Goal: Check status

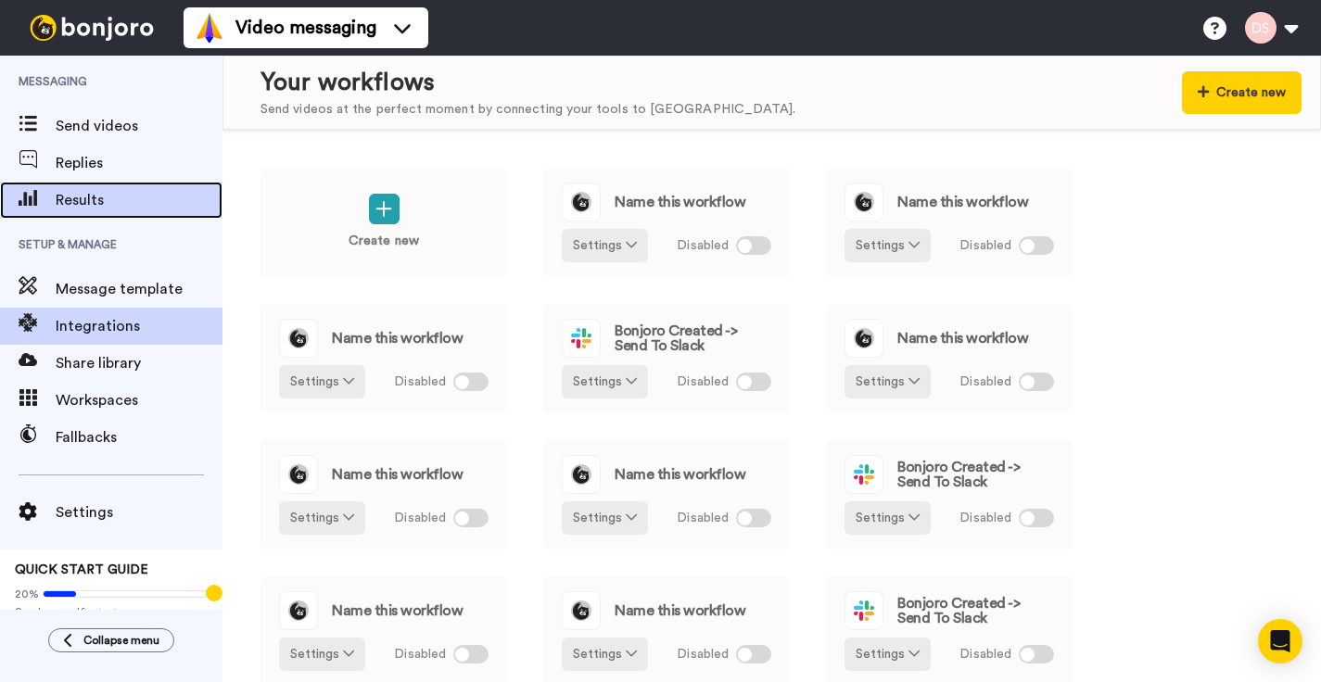
click at [82, 197] on span "Results" at bounding box center [139, 200] width 167 height 22
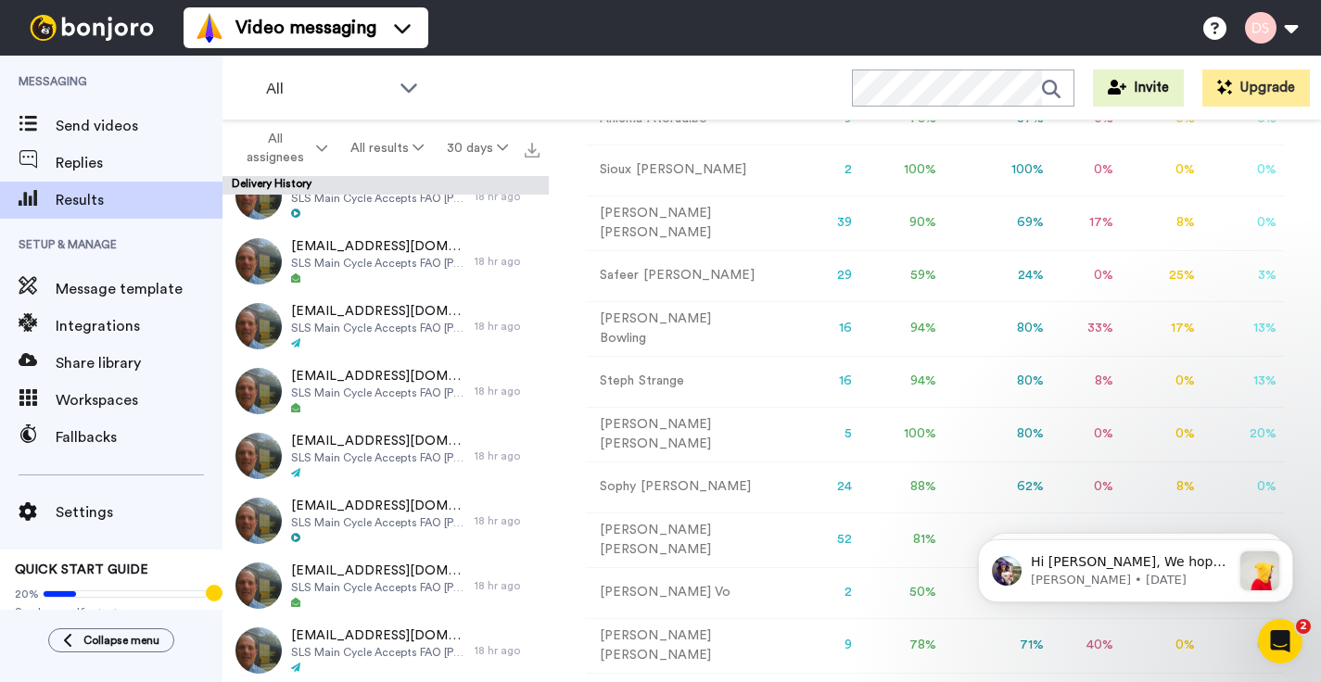
scroll to position [280, 0]
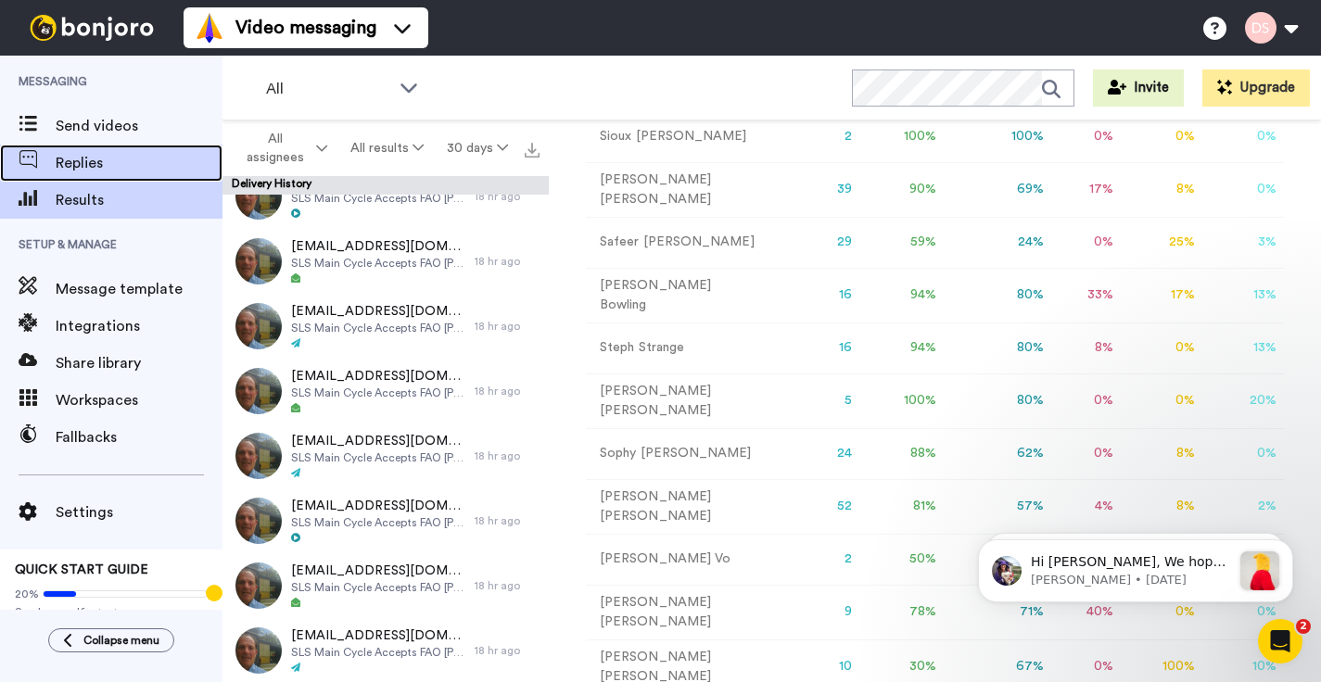
click at [83, 155] on span "Replies" at bounding box center [139, 163] width 167 height 22
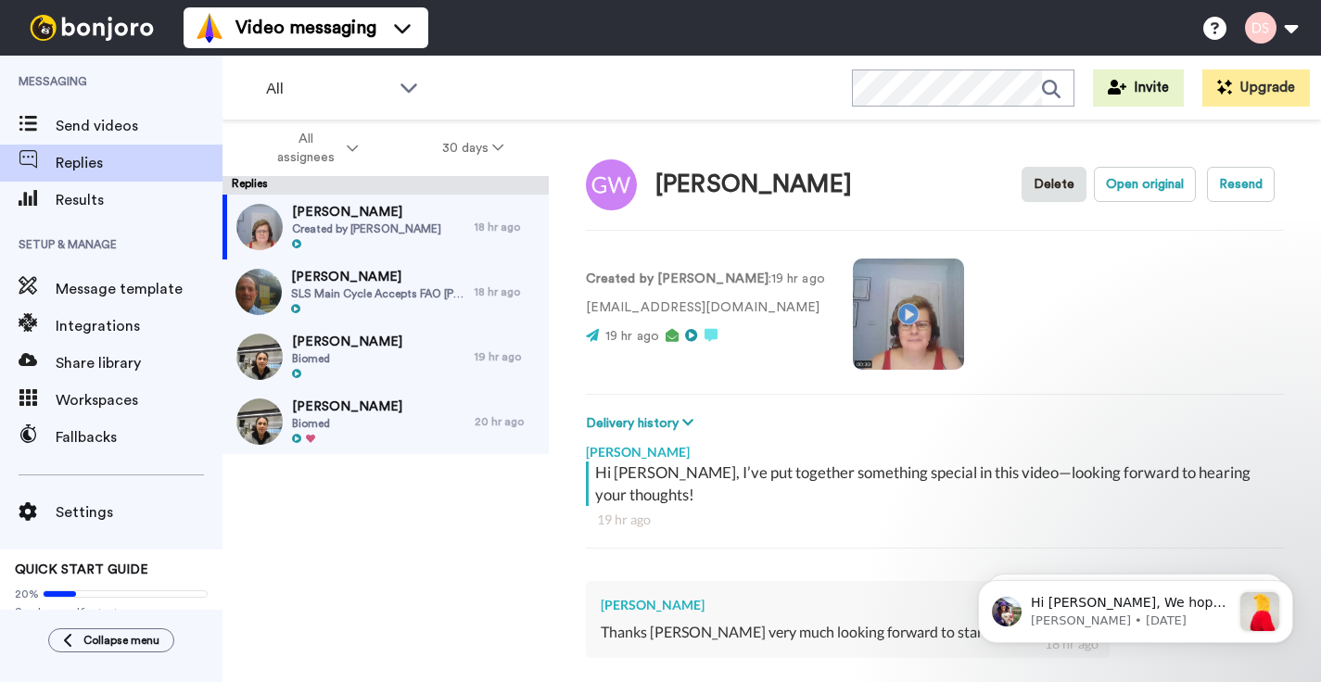
type textarea "x"
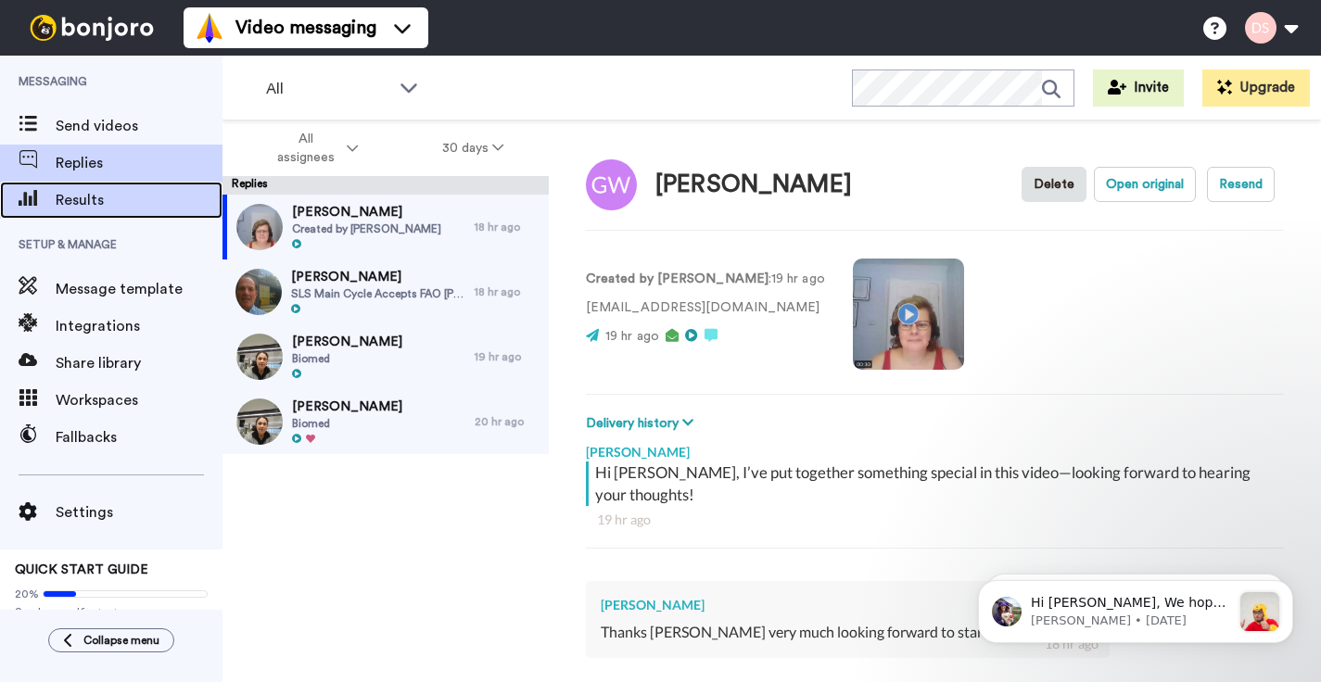
click at [84, 205] on span "Results" at bounding box center [139, 200] width 167 height 22
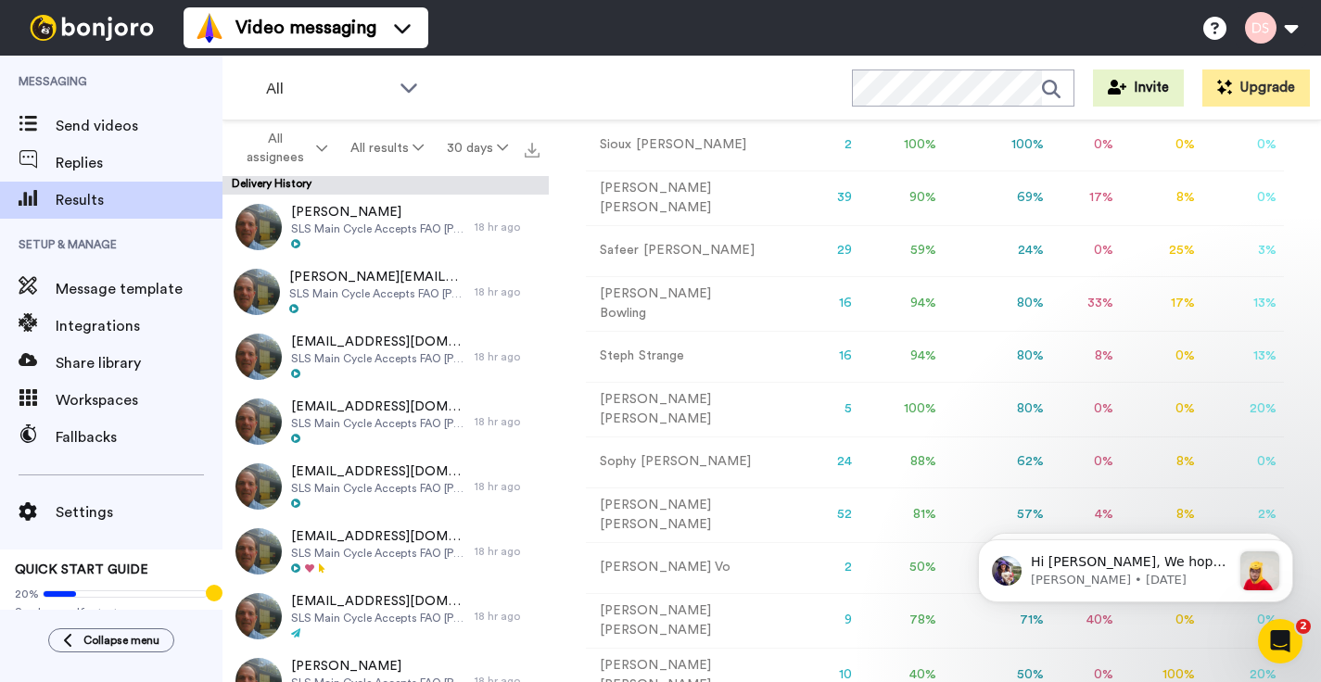
scroll to position [280, 0]
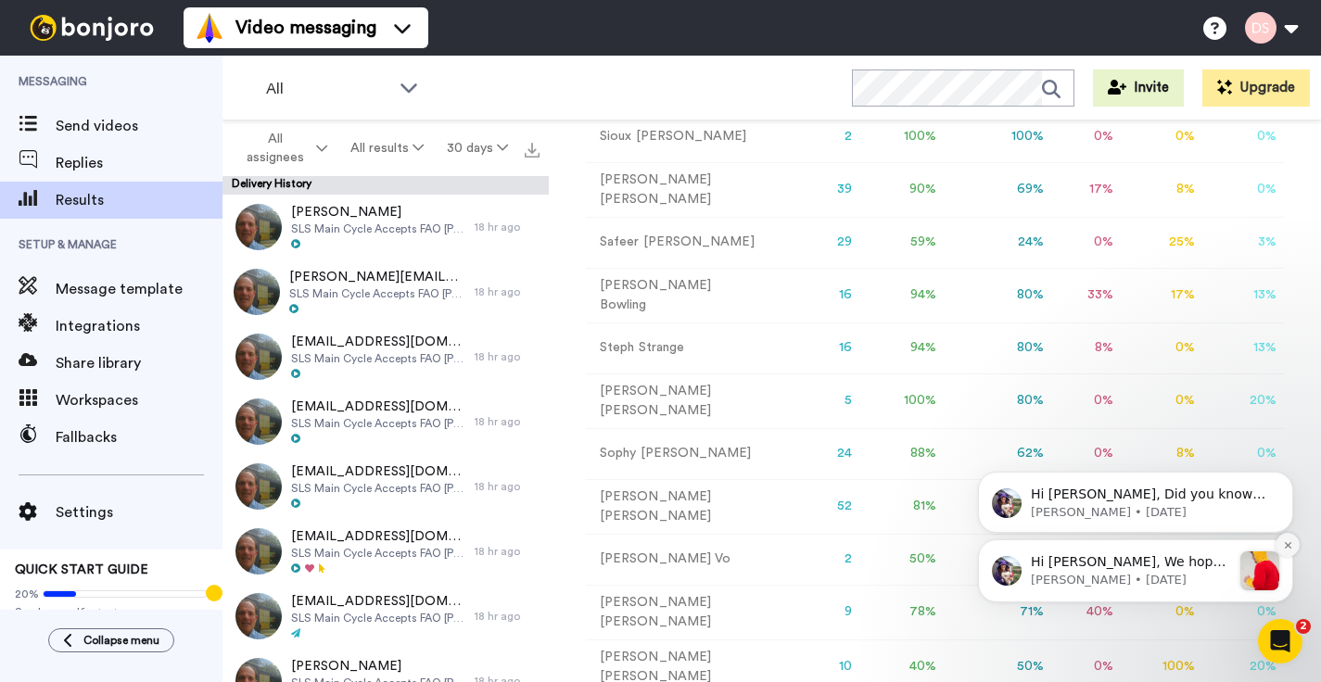
click at [1284, 544] on icon "Dismiss notification" at bounding box center [1288, 545] width 10 height 10
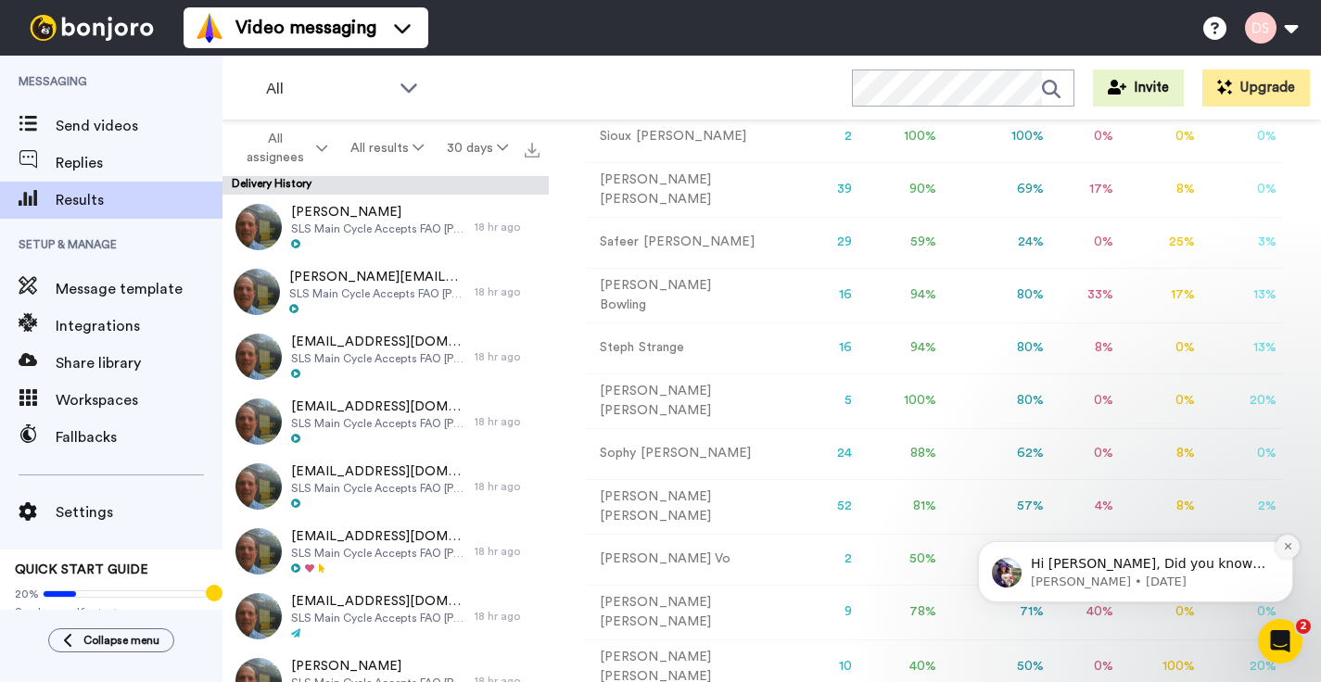
click at [1284, 545] on icon "Dismiss notification" at bounding box center [1288, 546] width 10 height 10
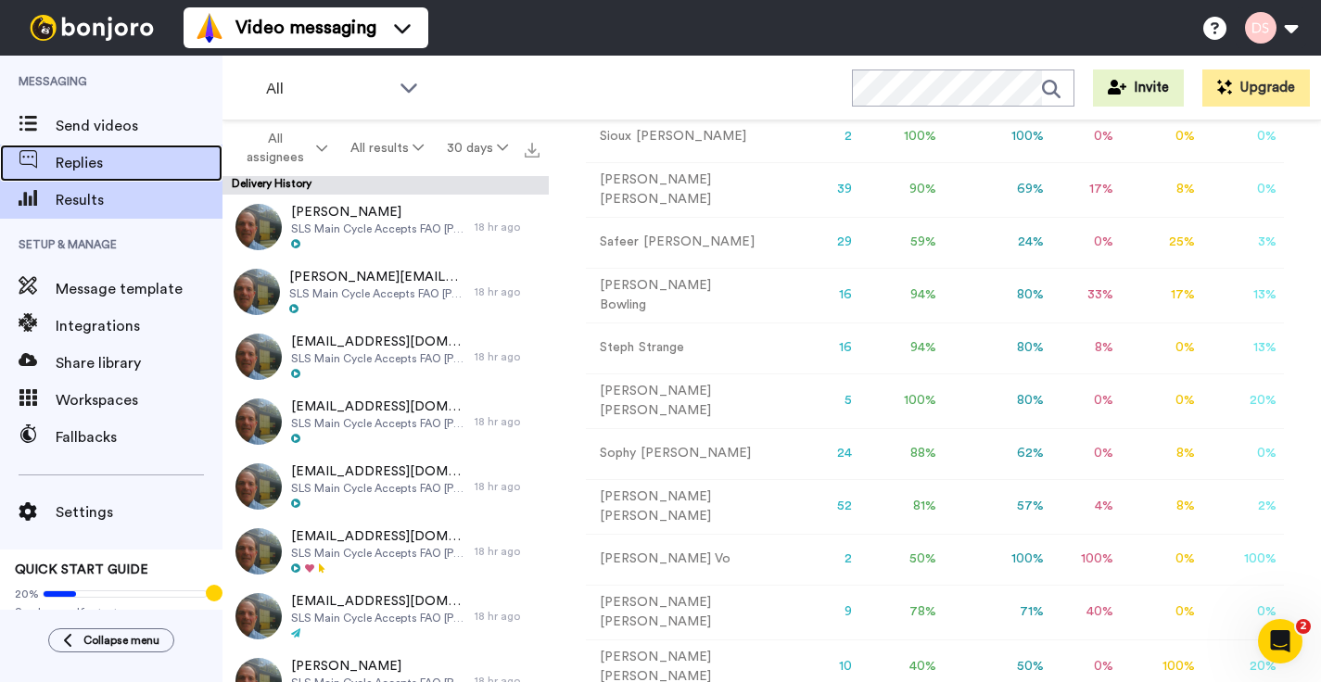
click at [87, 159] on span "Replies" at bounding box center [139, 163] width 167 height 22
click at [89, 165] on span "Replies" at bounding box center [139, 163] width 167 height 22
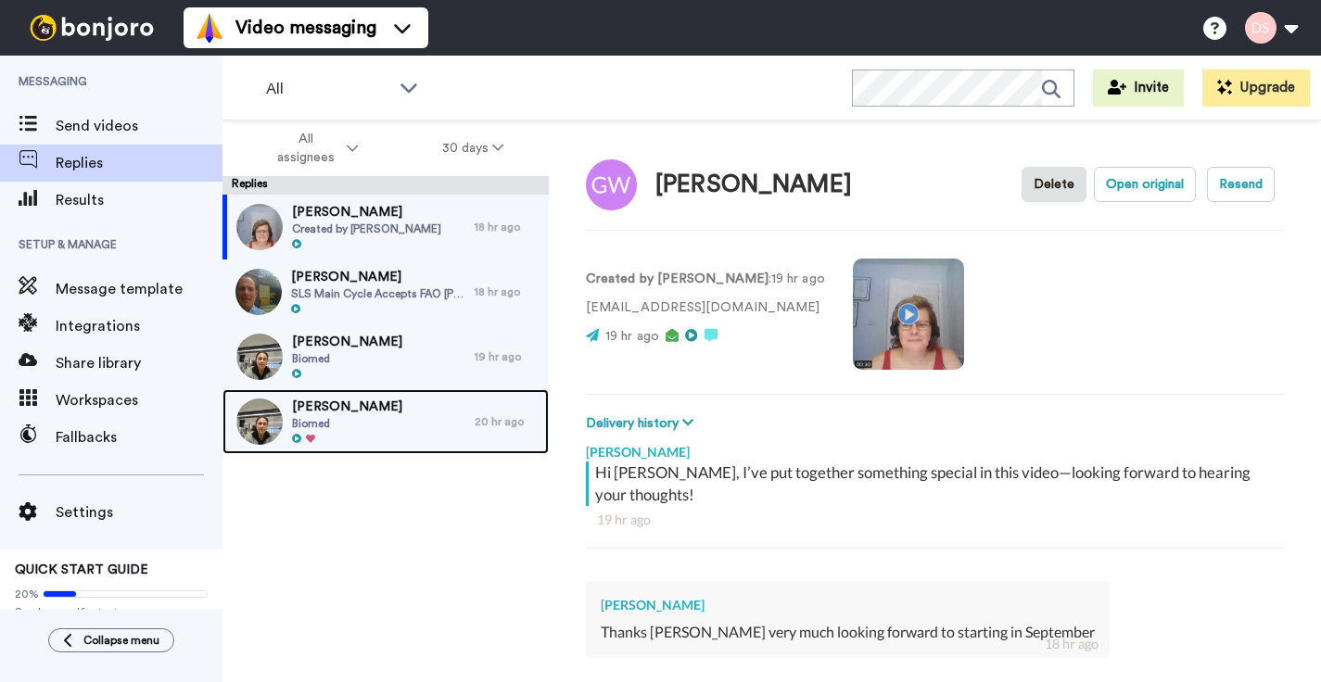
click at [297, 426] on span "Biomed" at bounding box center [347, 423] width 110 height 15
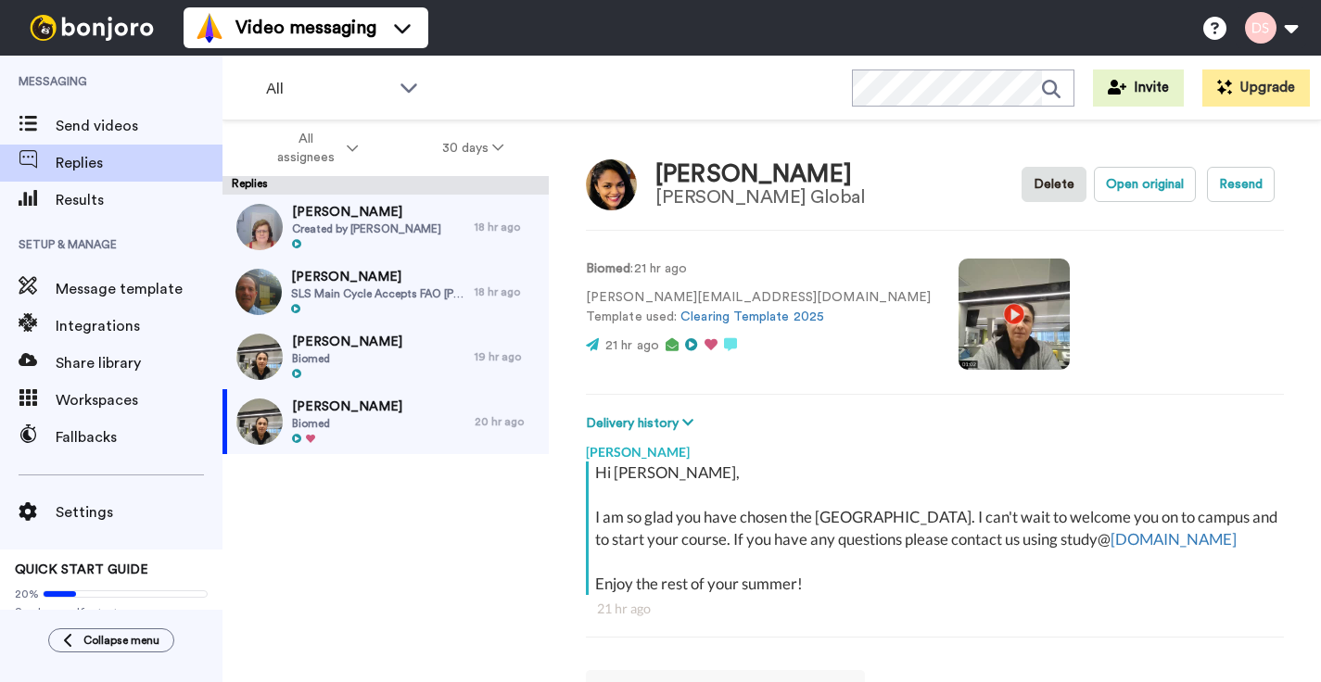
scroll to position [9, 0]
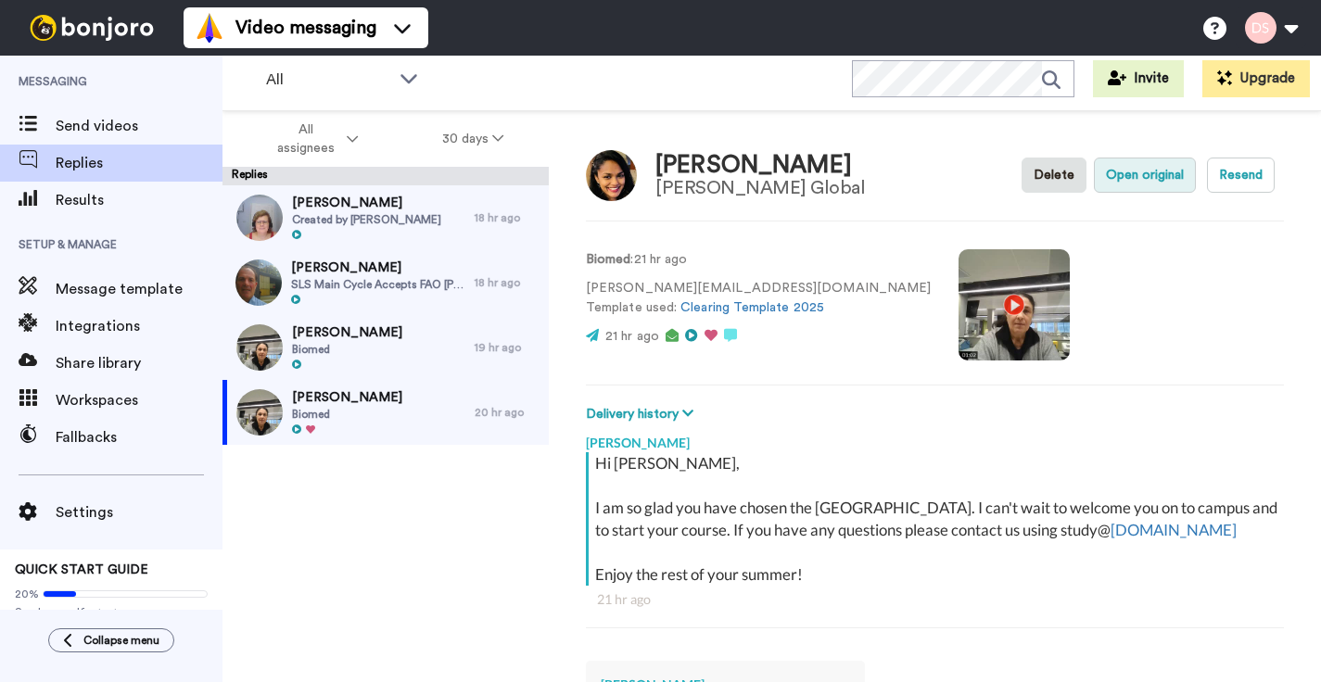
click at [1124, 181] on button "Open original" at bounding box center [1145, 175] width 102 height 35
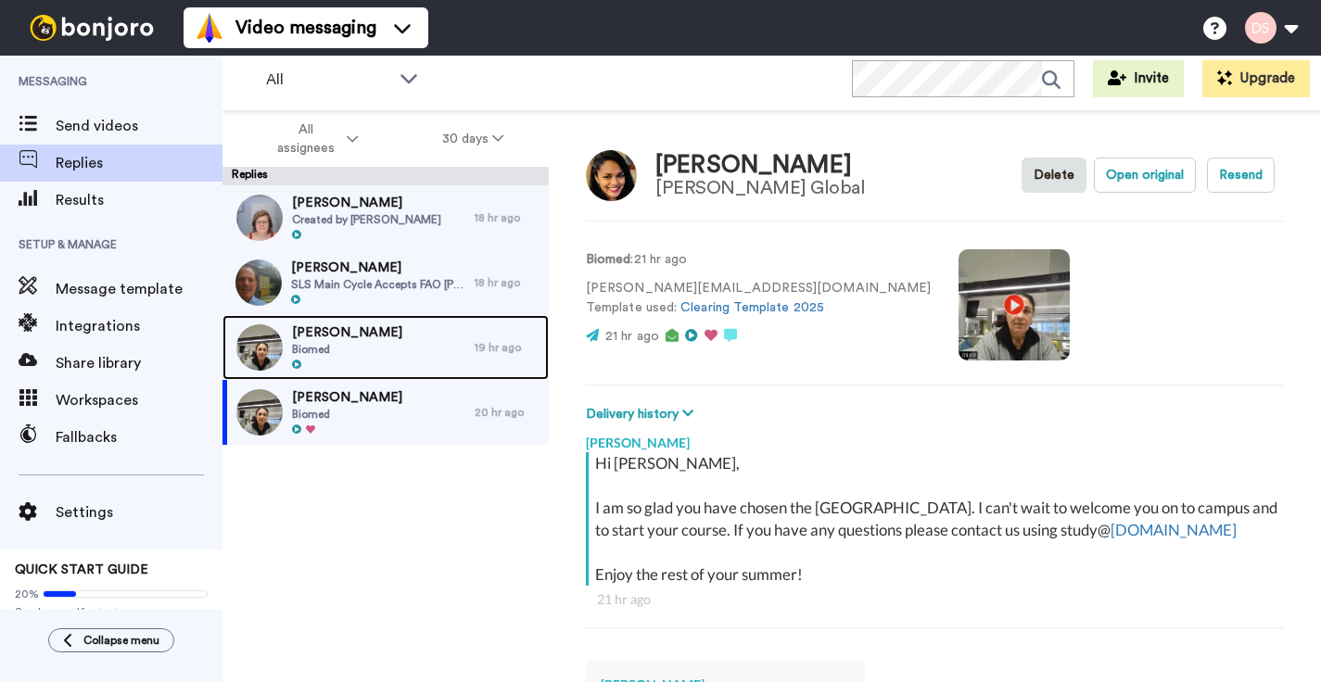
click at [307, 346] on span "Biomed" at bounding box center [347, 349] width 110 height 15
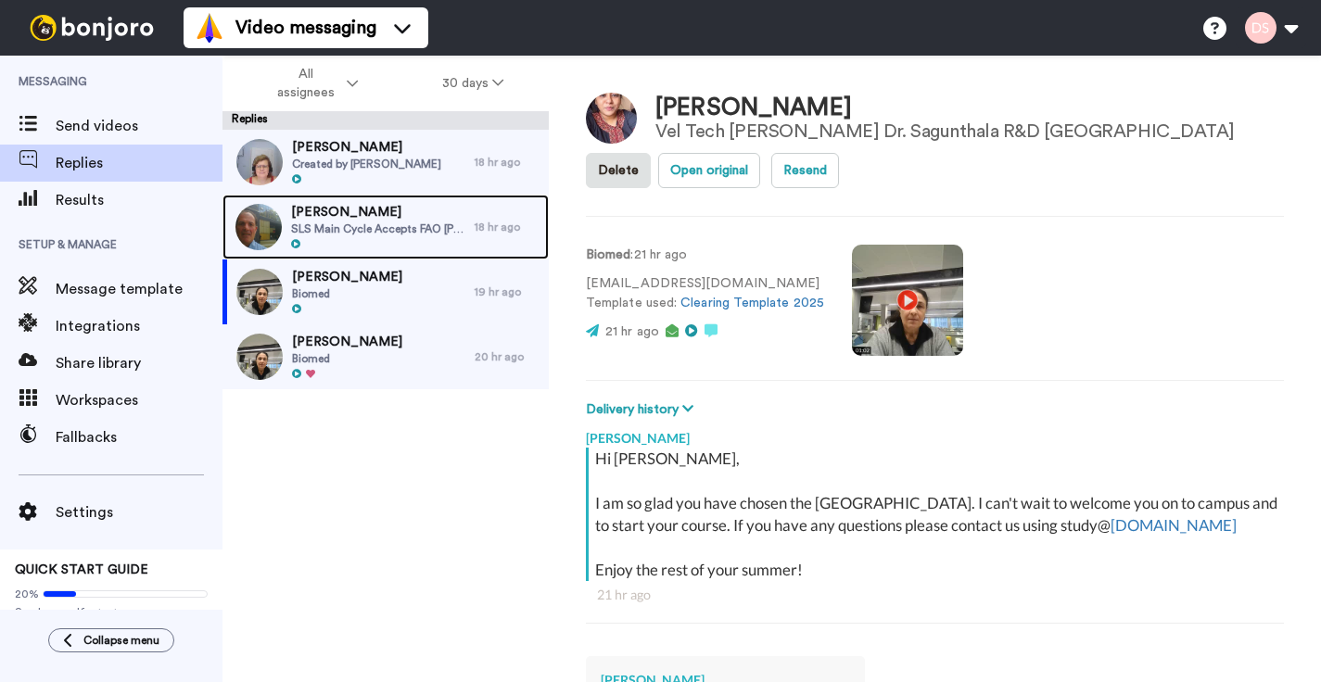
click at [351, 229] on span "SLS Main Cycle Accepts FAO [PERSON_NAME]" at bounding box center [378, 229] width 174 height 15
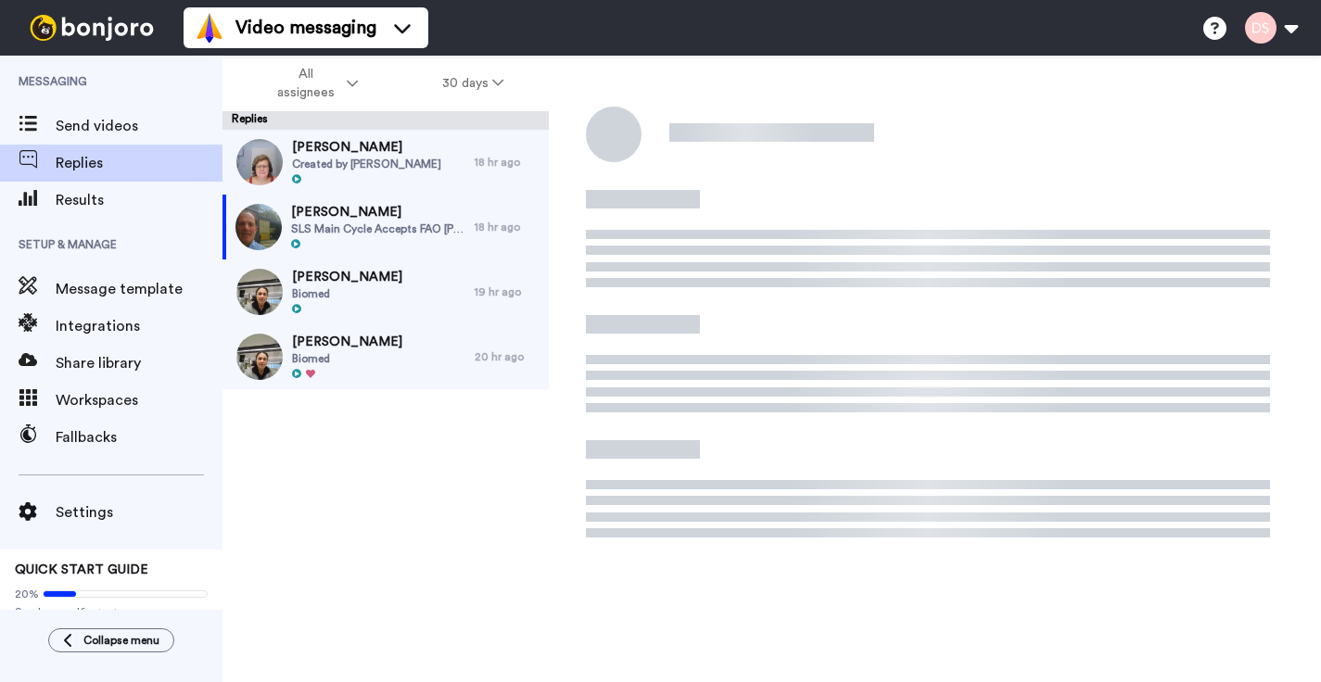
type textarea "x"
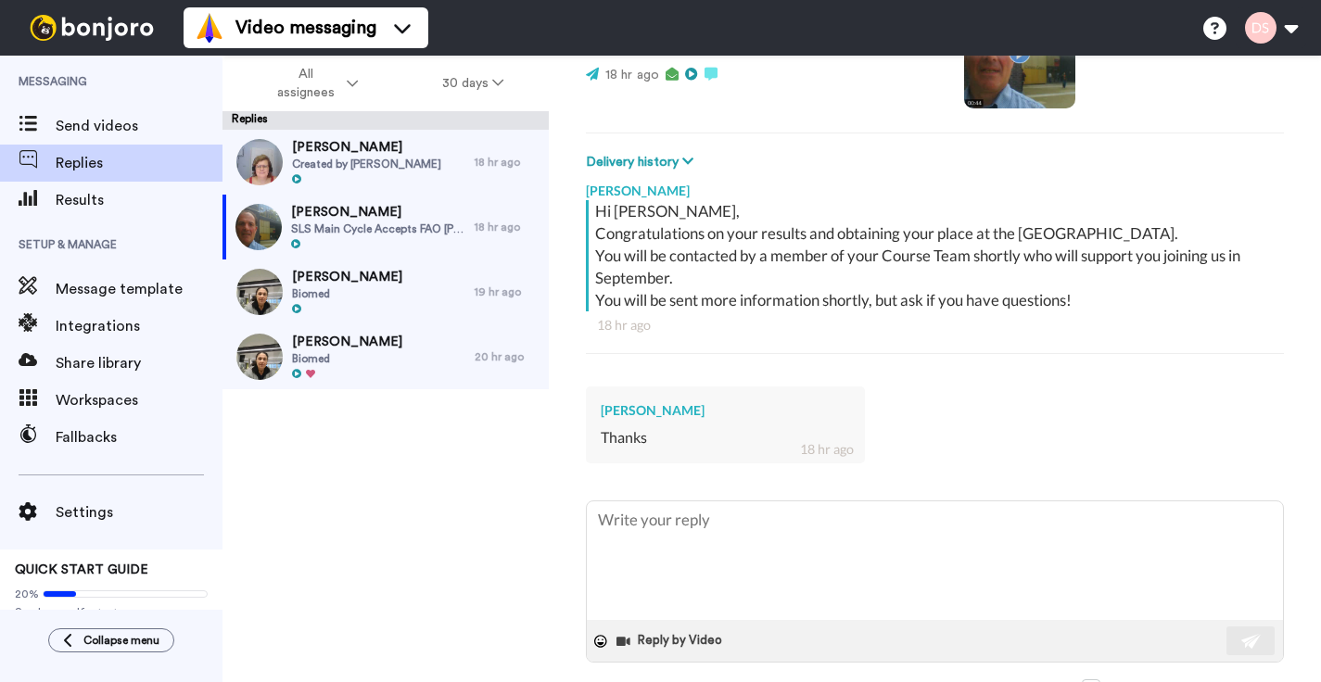
scroll to position [190, 0]
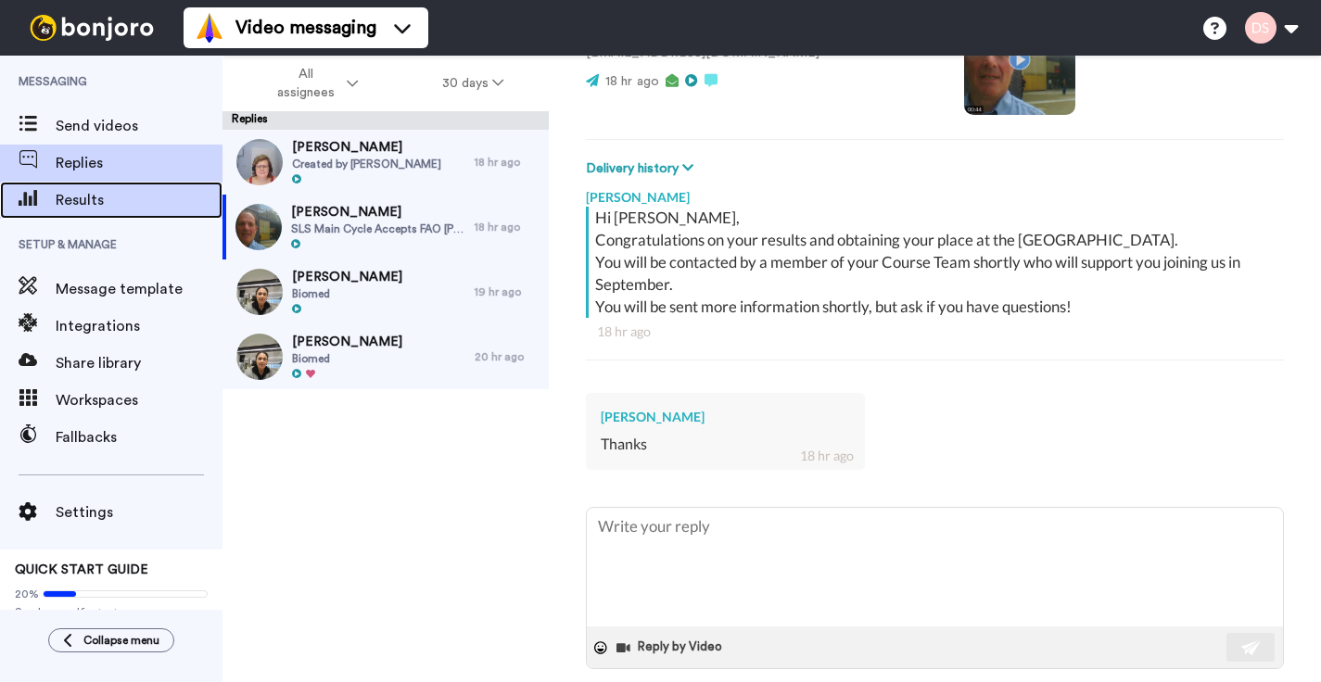
click at [73, 199] on span "Results" at bounding box center [139, 200] width 167 height 22
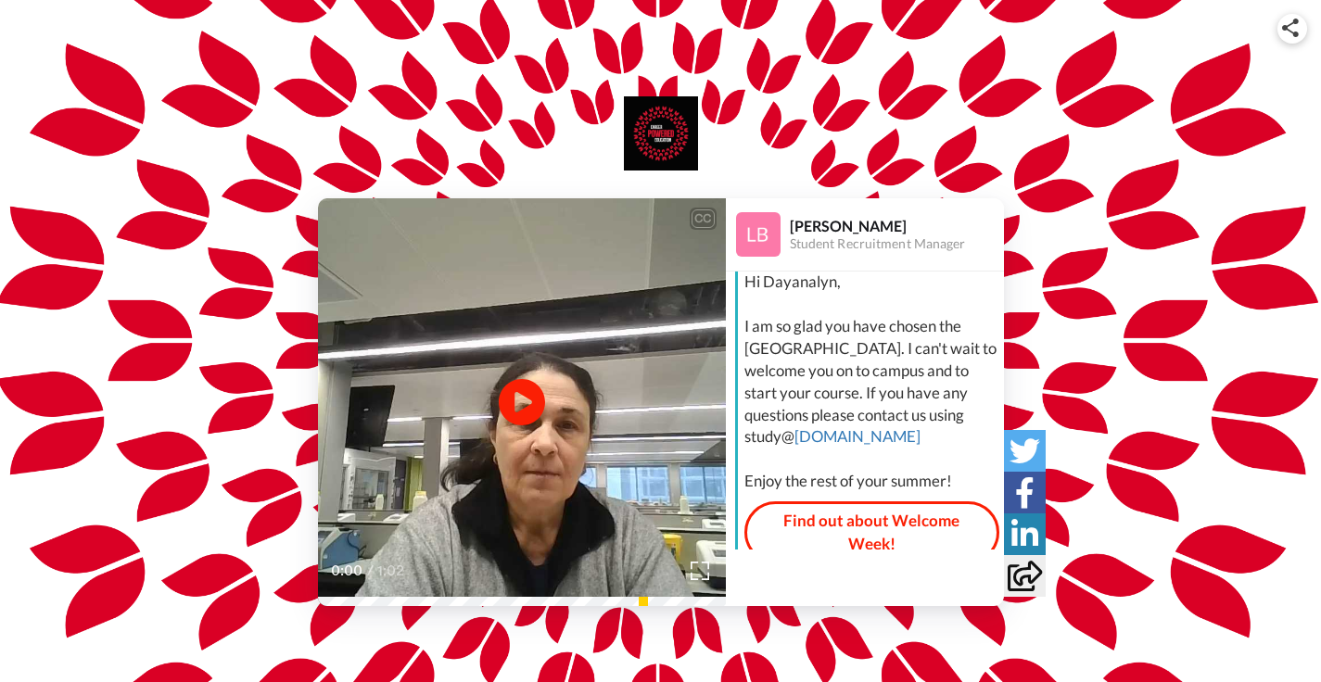
scroll to position [32, 0]
click at [537, 397] on icon at bounding box center [521, 401] width 49 height 49
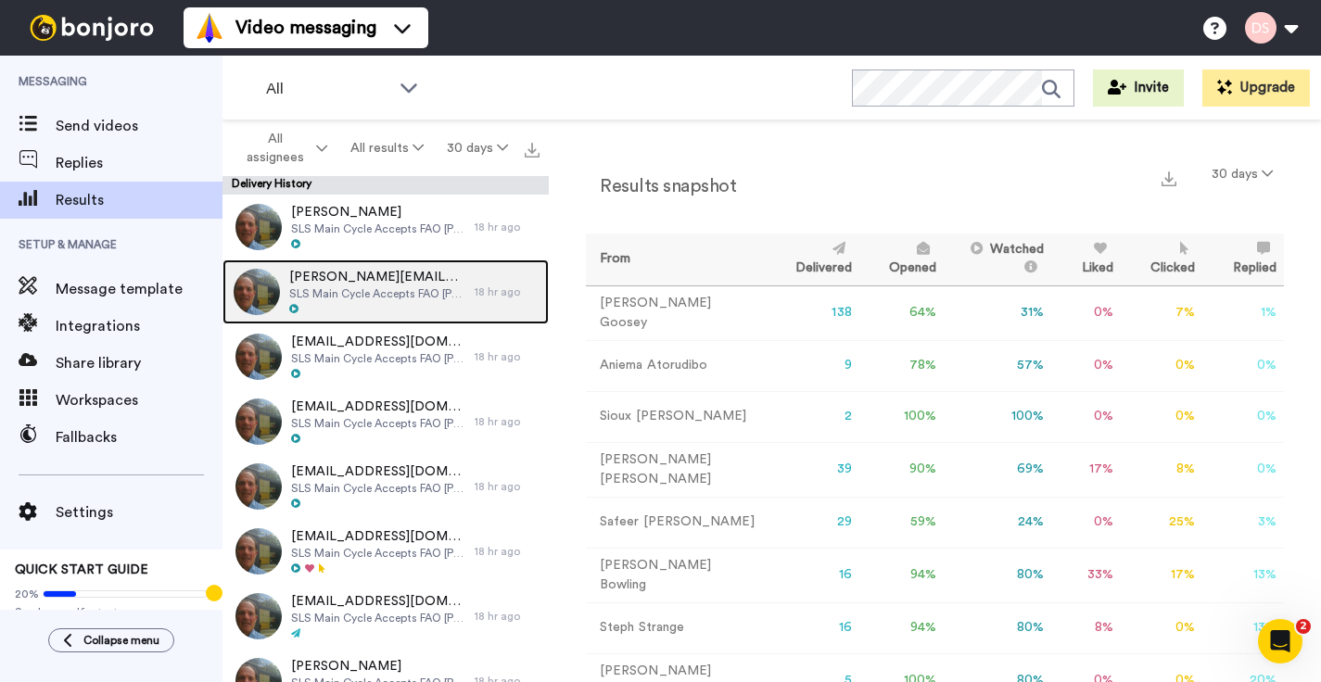
click at [344, 286] on span "SLS Main Cycle Accepts FAO [PERSON_NAME]" at bounding box center [377, 293] width 176 height 15
